Goal: Check status

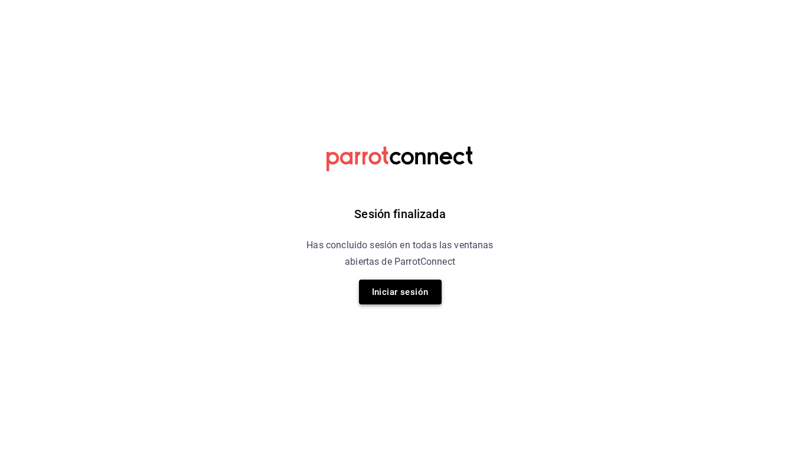
click at [393, 283] on button "Iniciar sesión" at bounding box center [400, 291] width 83 height 25
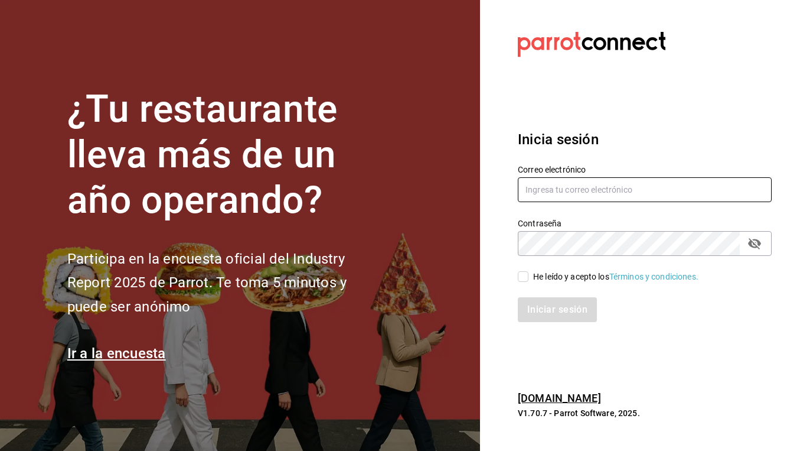
click at [565, 193] on input "text" at bounding box center [645, 189] width 254 height 25
type input "[EMAIL_ADDRESS][DOMAIN_NAME]"
click at [529, 274] on span "He leído y acepto los Términos y condiciones." at bounding box center [614, 277] width 170 height 12
click at [529, 274] on input "He leído y acepto los Términos y condiciones." at bounding box center [523, 276] width 11 height 11
checkbox input "true"
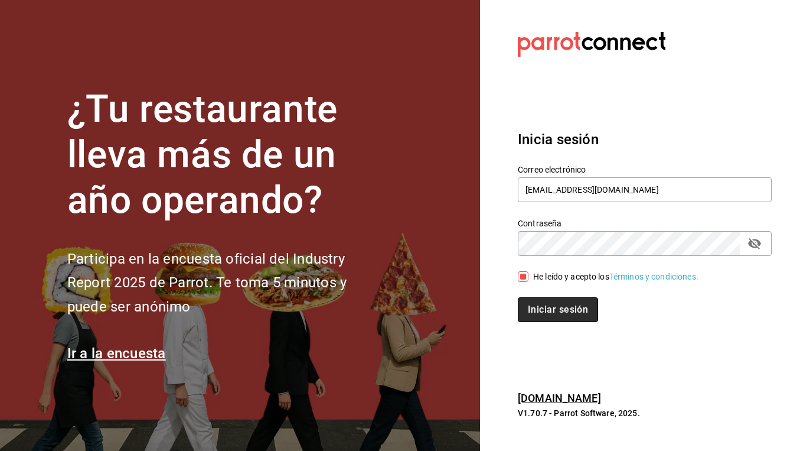
click at [536, 311] on button "Iniciar sesión" at bounding box center [558, 309] width 80 height 25
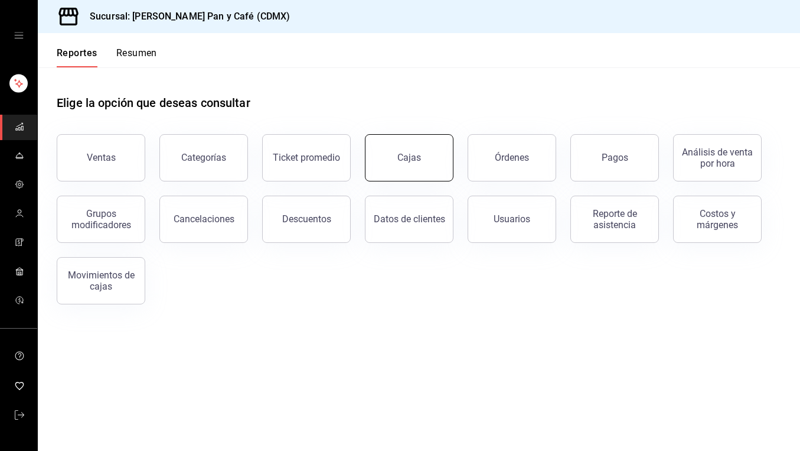
click at [439, 150] on link "Cajas" at bounding box center [409, 157] width 89 height 47
